Goal: Transaction & Acquisition: Purchase product/service

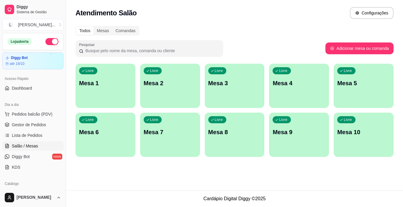
click at [100, 82] on p "Mesa 1" at bounding box center [105, 83] width 53 height 8
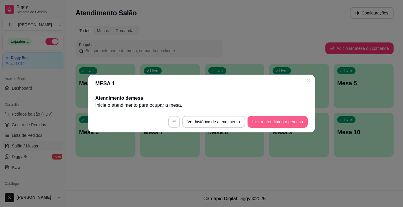
click at [265, 123] on button "Iniciar atendimento de mesa" at bounding box center [278, 122] width 60 height 12
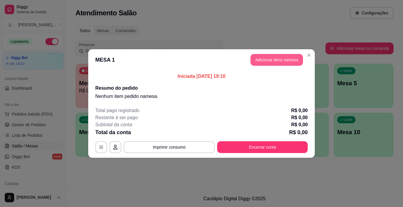
click at [290, 66] on button "Adicionar itens na mesa" at bounding box center [277, 60] width 53 height 12
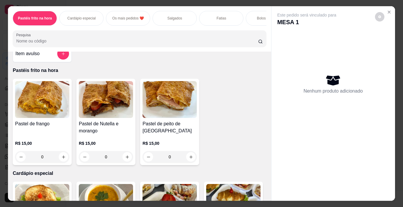
scroll to position [30, 0]
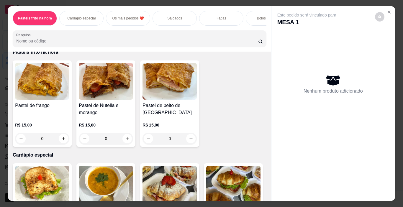
click at [188, 20] on div "Salgados" at bounding box center [175, 18] width 44 height 15
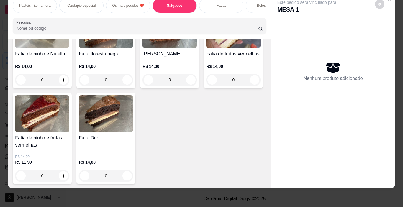
scroll to position [737, 0]
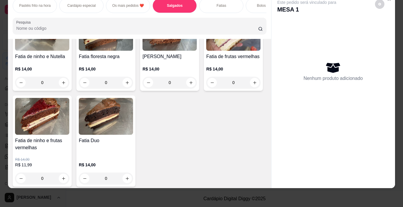
type input "1"
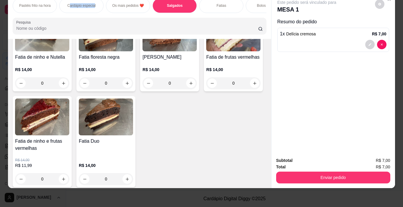
drag, startPoint x: 68, startPoint y: 8, endPoint x: 78, endPoint y: 13, distance: 11.2
click at [92, 4] on div "Cardápio especial" at bounding box center [81, 5] width 44 height 15
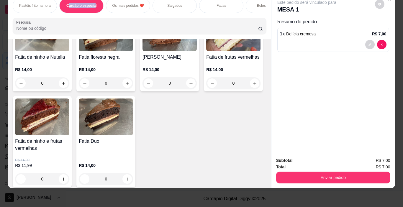
scroll to position [130, 0]
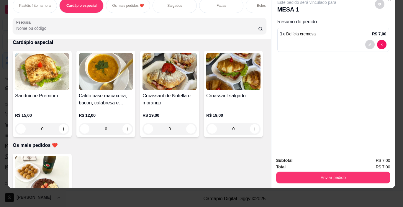
drag, startPoint x: 75, startPoint y: 14, endPoint x: 84, endPoint y: 11, distance: 9.3
click at [84, 11] on div "Pastéis frito na hora Cardápio especial Os mais pedidos ❤️ Salgados Fatias Bolo…" at bounding box center [139, 16] width 263 height 45
click at [123, 130] on button "increase-product-quantity" at bounding box center [127, 128] width 9 height 9
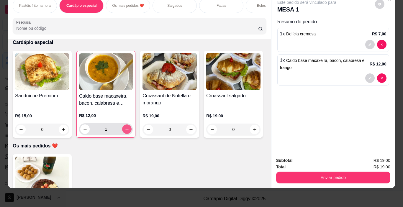
type input "1"
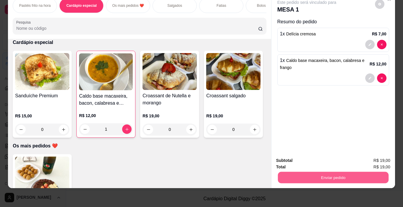
click at [340, 174] on button "Enviar pedido" at bounding box center [333, 178] width 111 height 12
click at [369, 156] on button "Enviar pedido" at bounding box center [375, 159] width 32 height 11
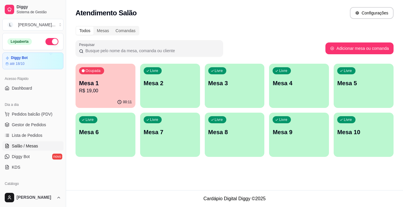
drag, startPoint x: 403, startPoint y: 185, endPoint x: 377, endPoint y: 170, distance: 29.9
click at [380, 171] on div "Atendimento Salão Configurações Todos Mesas Comandas Pesquisar Adicionar mesa o…" at bounding box center [234, 95] width 337 height 190
click at [390, 172] on div "Atendimento Salão Configurações Todos Mesas Comandas Pesquisar Adicionar mesa o…" at bounding box center [234, 95] width 337 height 190
click at [389, 170] on div "Atendimento Salão Configurações Todos Mesas Comandas Pesquisar Adicionar mesa o…" at bounding box center [234, 95] width 337 height 190
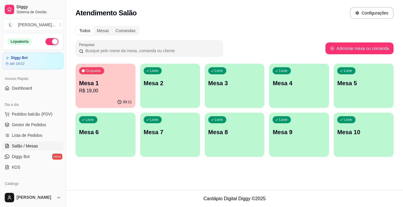
click at [403, 0] on div "Atendimento Salão Configurações" at bounding box center [234, 11] width 337 height 22
click at [97, 89] on p "R$ 19,00" at bounding box center [105, 90] width 53 height 7
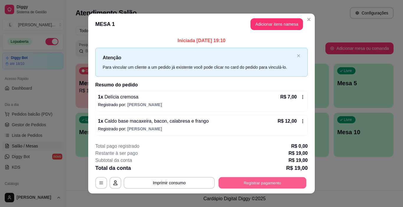
click at [259, 184] on button "Registrar pagamento" at bounding box center [263, 183] width 88 height 12
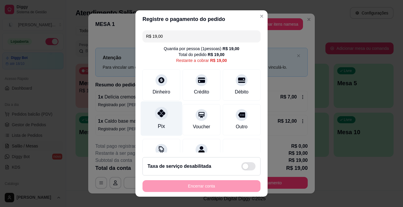
click at [164, 119] on div "Pix" at bounding box center [162, 119] width 42 height 35
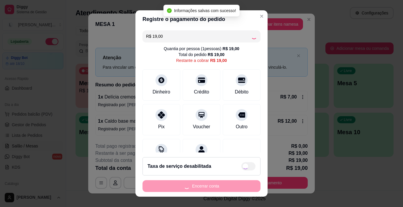
type input "R$ 0,00"
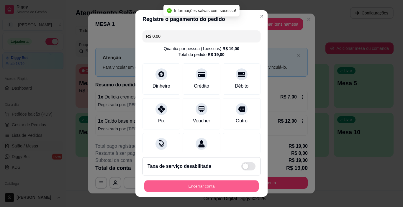
click at [215, 185] on button "Encerrar conta" at bounding box center [201, 187] width 115 height 12
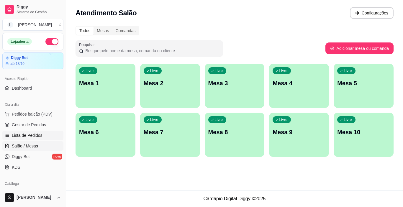
click at [32, 139] on link "Lista de Pedidos" at bounding box center [32, 135] width 61 height 9
